Goal: Task Accomplishment & Management: Manage account settings

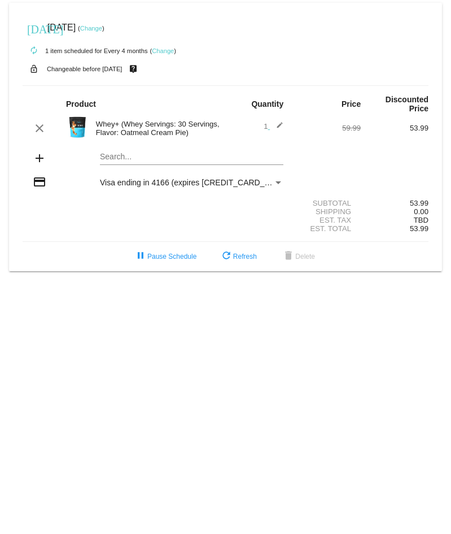
click at [102, 31] on link "Change" at bounding box center [91, 28] width 22 height 7
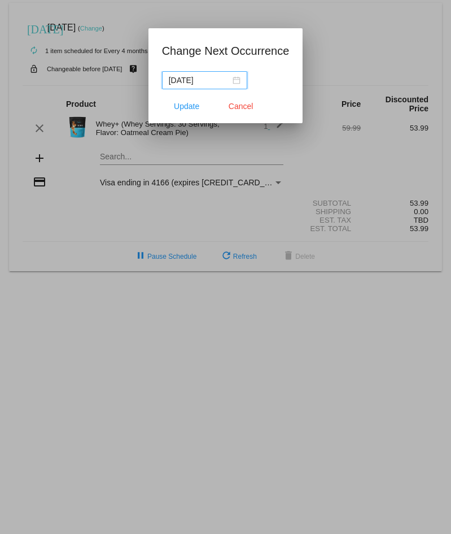
click at [236, 81] on div "[DATE]" at bounding box center [205, 80] width 72 height 12
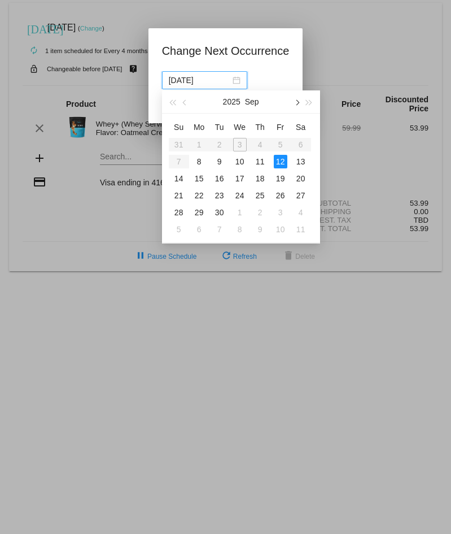
click at [297, 104] on span "button" at bounding box center [297, 103] width 6 height 6
click at [292, 101] on button "button" at bounding box center [296, 101] width 12 height 23
click at [238, 179] on div "12" at bounding box center [240, 179] width 14 height 14
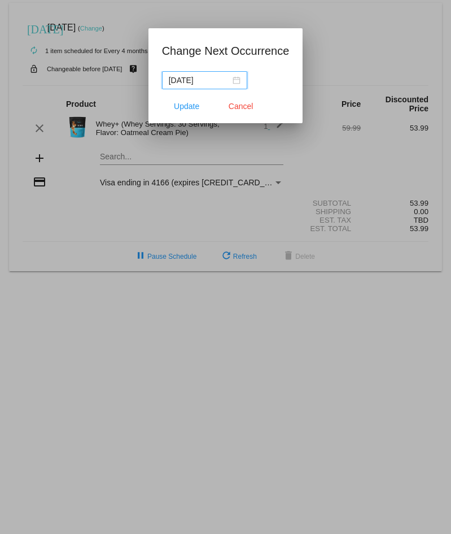
click at [234, 81] on div "[DATE]" at bounding box center [205, 80] width 72 height 12
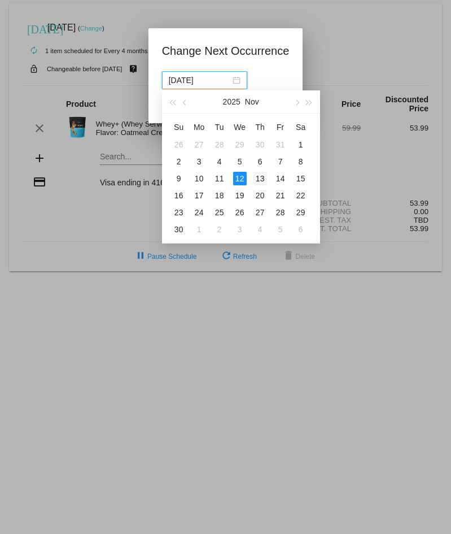
click at [259, 176] on div "13" at bounding box center [261, 179] width 14 height 14
type input "[DATE]"
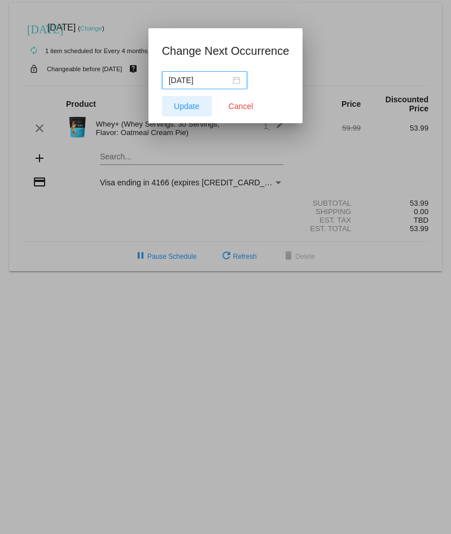
click at [176, 110] on span "Update" at bounding box center [186, 106] width 25 height 9
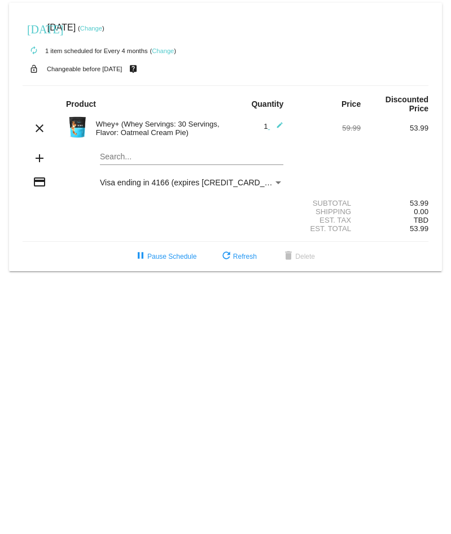
click at [117, 156] on mat-card "[DATE] [DATE] ( Change ) autorenew 1 item scheduled for Every 4 months ( Change…" at bounding box center [225, 137] width 433 height 268
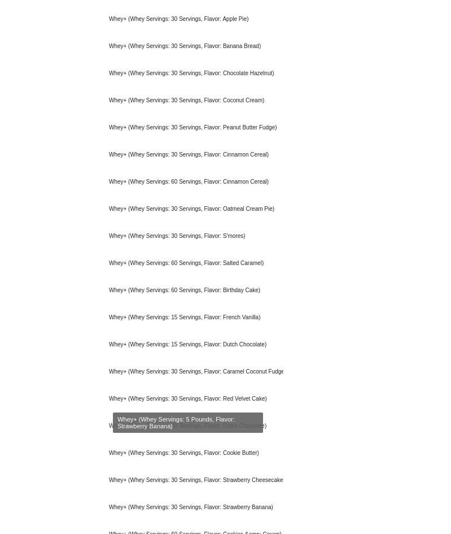
scroll to position [605, 0]
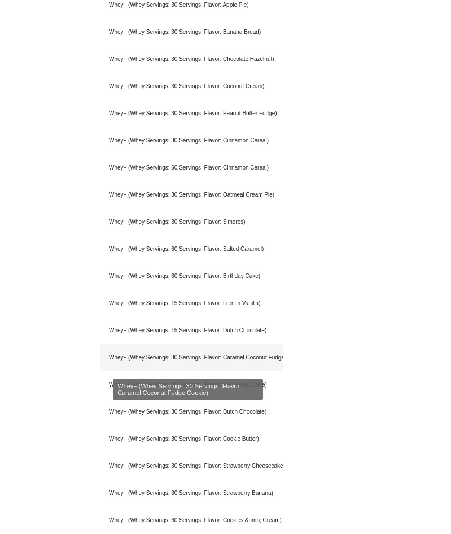
type input "whey+"
click at [250, 358] on div "Whey+ (Whey Servings: 30 Servings, Flavor: Caramel Coconut Fudge Cookie)" at bounding box center [192, 357] width 184 height 27
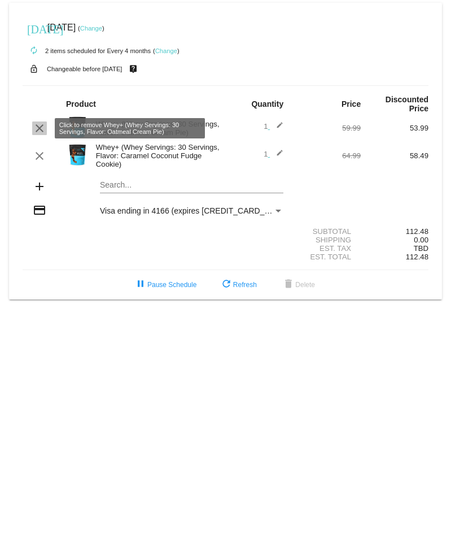
click at [41, 127] on mat-icon "clear" at bounding box center [40, 128] width 14 height 14
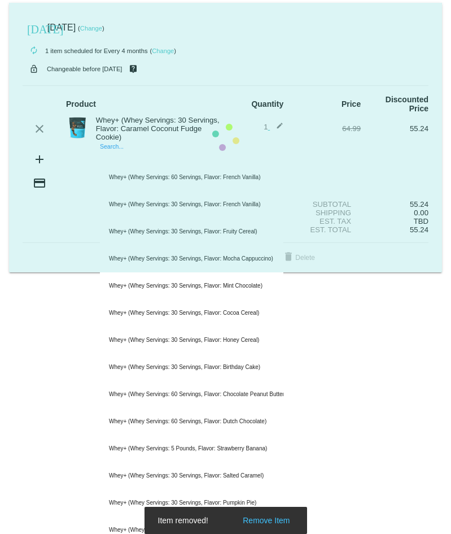
click at [121, 155] on mat-card "[DATE] [DATE] ( Change ) autorenew 1 item scheduled for Every 4 months ( Change…" at bounding box center [225, 138] width 433 height 270
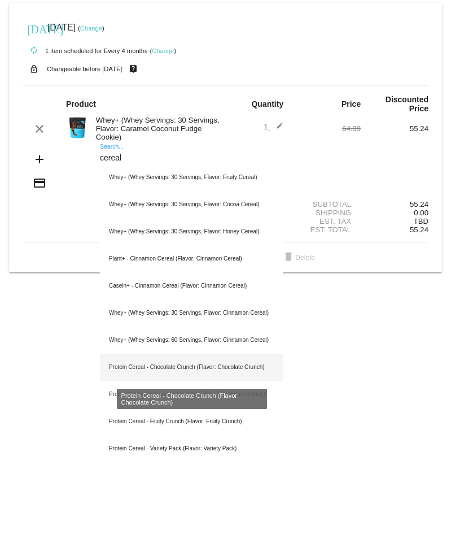
type input "cereal"
click at [234, 375] on div "Protein Cereal - Chocolate Crunch (Flavor: Chocolate Crunch)" at bounding box center [192, 367] width 184 height 27
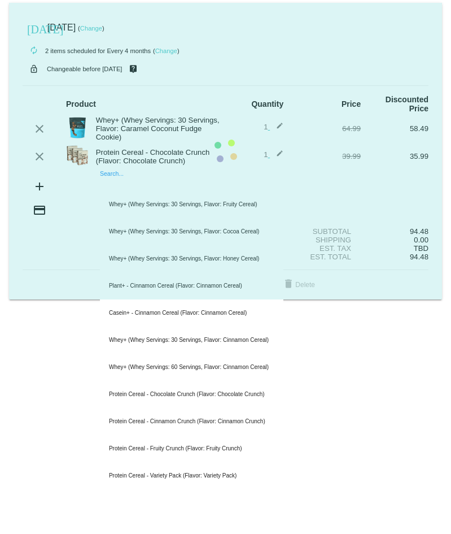
click at [116, 183] on input "Search..." at bounding box center [192, 185] width 184 height 9
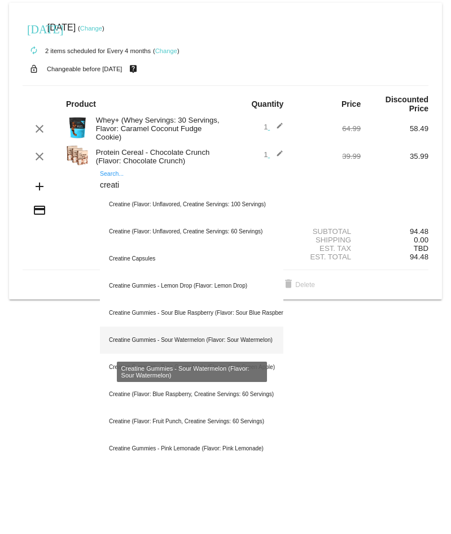
type input "creati"
click at [214, 339] on div "Creatine Gummies - Sour Watermelon (Flavor: Sour Watermelon)" at bounding box center [192, 340] width 184 height 27
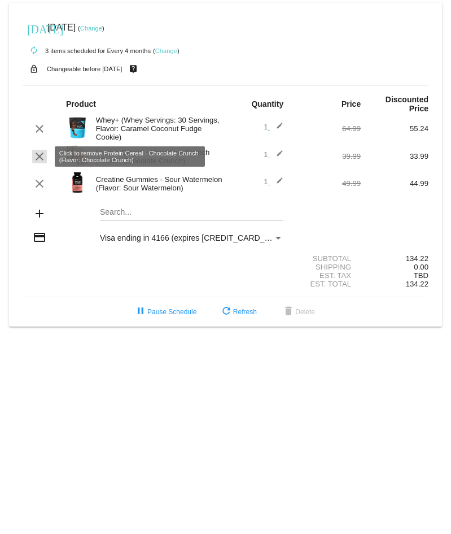
click at [39, 155] on mat-icon "clear" at bounding box center [40, 157] width 14 height 14
